Goal: Transaction & Acquisition: Subscribe to service/newsletter

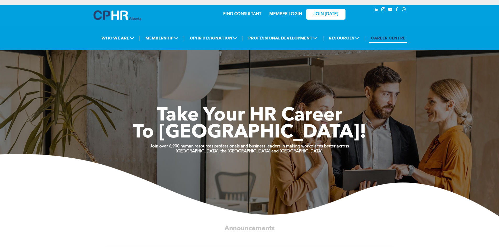
click at [284, 13] on link "MEMBER LOGIN" at bounding box center [285, 14] width 33 height 4
click at [282, 14] on link "MEMBER LOGIN" at bounding box center [285, 14] width 33 height 4
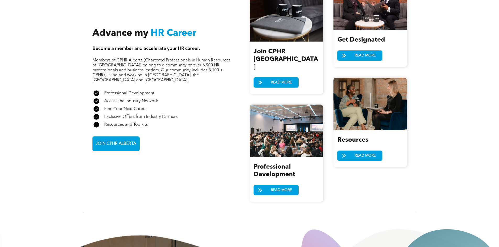
scroll to position [655, 0]
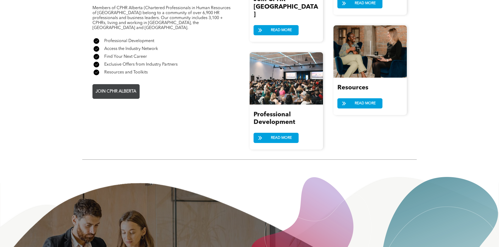
click at [122, 87] on span "JOIN CPHR ALBERTA" at bounding box center [116, 92] width 44 height 10
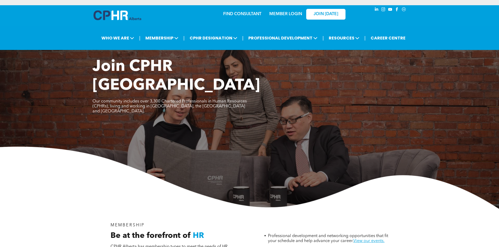
click at [300, 13] on div "JOIN [DATE]" at bounding box center [322, 14] width 48 height 16
click at [288, 13] on link "MEMBER LOGIN" at bounding box center [285, 14] width 33 height 4
